Goal: Information Seeking & Learning: Learn about a topic

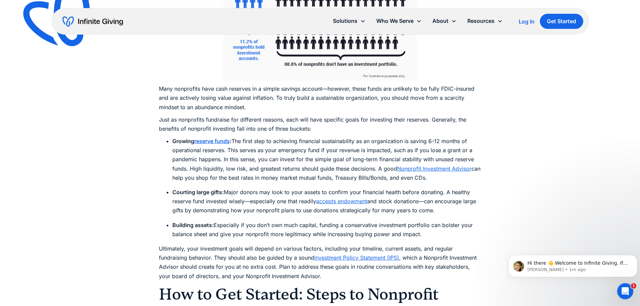
scroll to position [1681, 0]
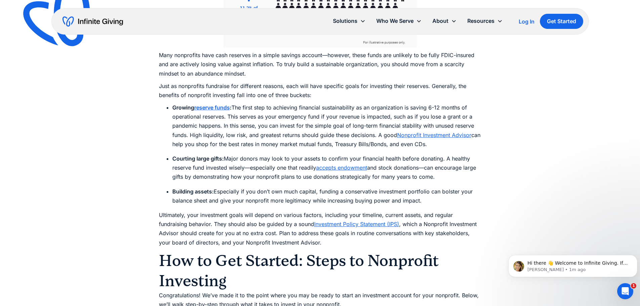
click at [455, 132] on link "Nonprofit Investment Advisor" at bounding box center [434, 135] width 74 height 7
